Goal: Task Accomplishment & Management: Complete application form

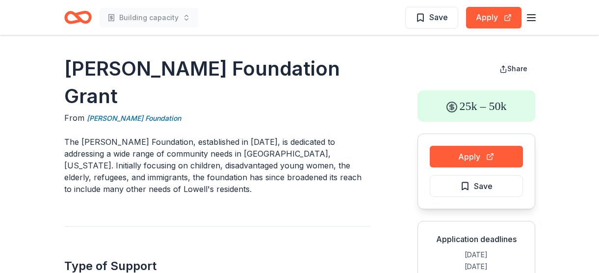
scroll to position [178, 0]
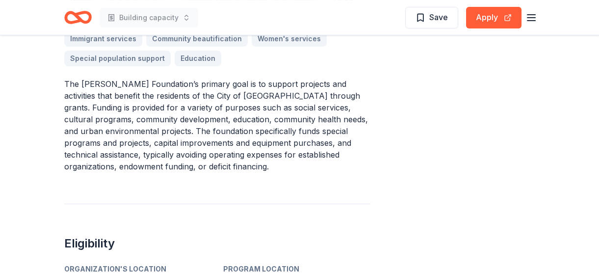
scroll to position [446, 0]
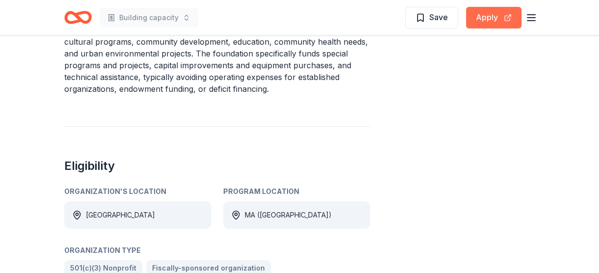
click at [483, 13] on button "Apply" at bounding box center [493, 18] width 55 height 22
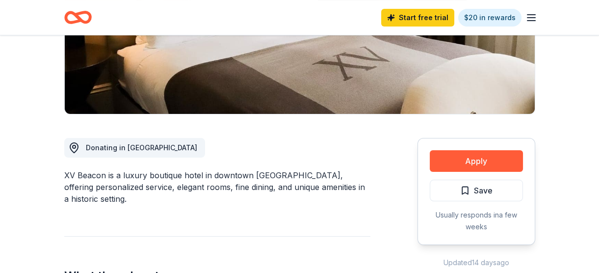
scroll to position [214, 0]
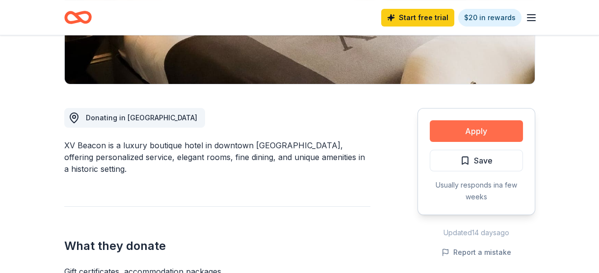
click at [478, 128] on button "Apply" at bounding box center [475, 131] width 93 height 22
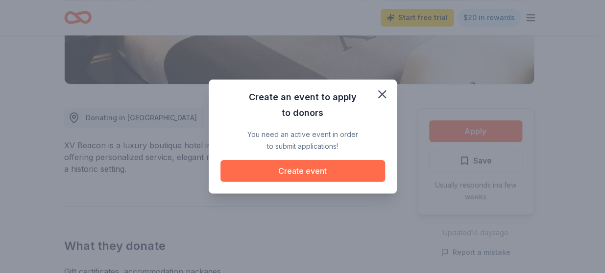
click at [307, 167] on button "Create event" at bounding box center [303, 171] width 165 height 22
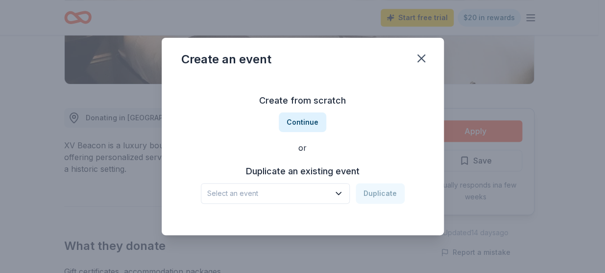
click at [341, 194] on icon "button" at bounding box center [339, 193] width 10 height 10
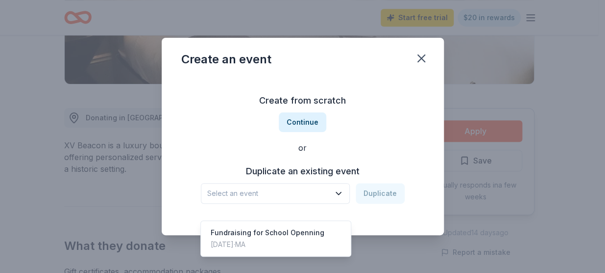
click at [339, 193] on icon "button" at bounding box center [339, 193] width 10 height 10
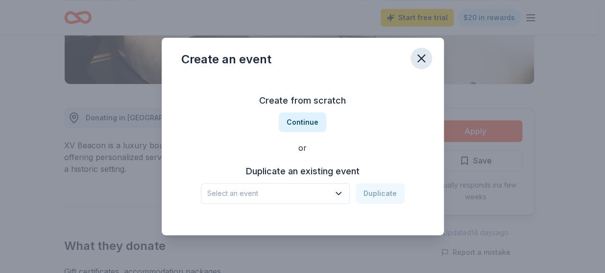
click at [422, 54] on icon "button" at bounding box center [422, 58] width 14 height 14
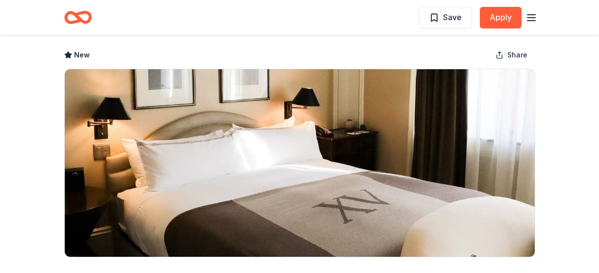
scroll to position [0, 0]
